Goal: Information Seeking & Learning: Check status

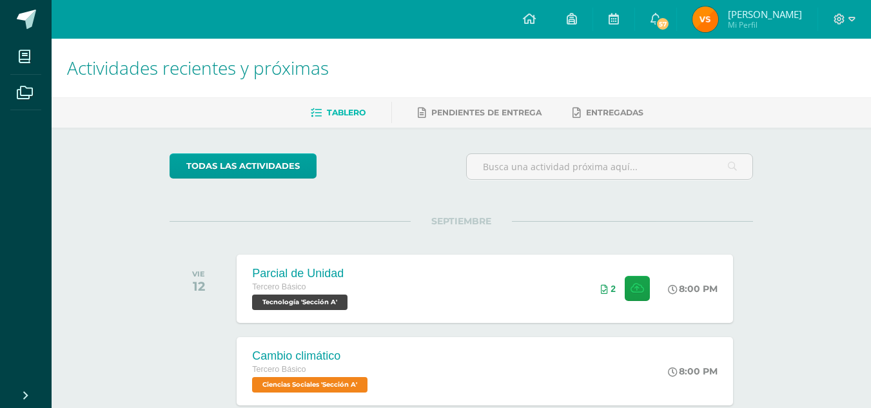
click at [718, 23] on img at bounding box center [705, 19] width 26 height 26
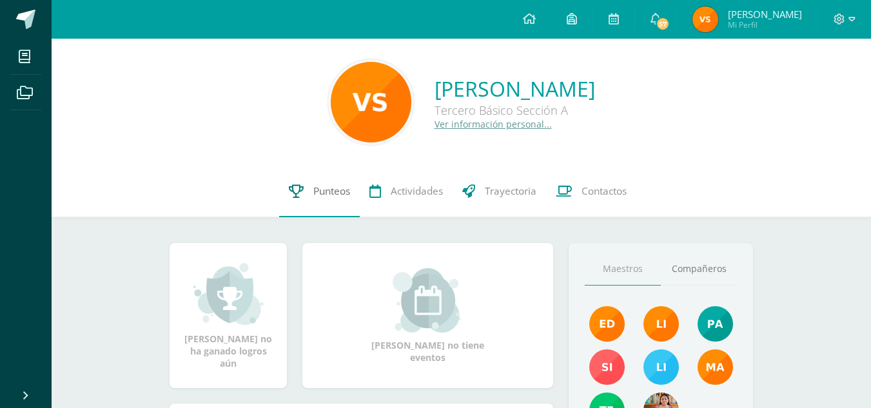
click at [349, 203] on link "Punteos" at bounding box center [319, 192] width 81 height 52
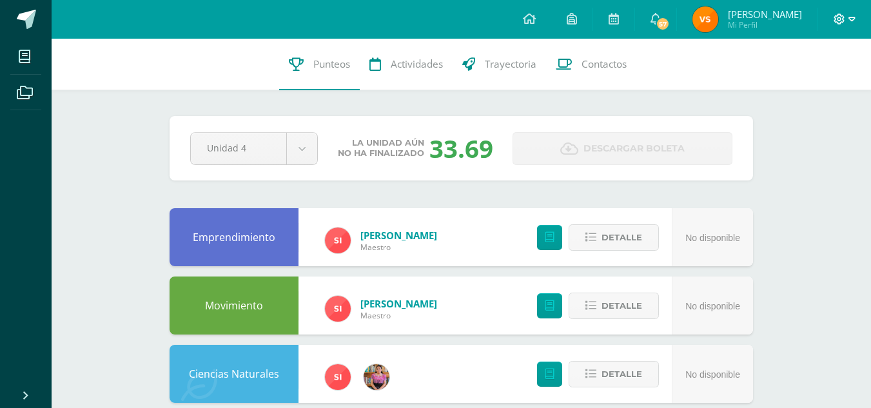
click at [841, 20] on icon at bounding box center [839, 19] width 11 height 11
click at [788, 86] on span "Cerrar sesión" at bounding box center [811, 87] width 58 height 12
